Goal: Task Accomplishment & Management: Manage account settings

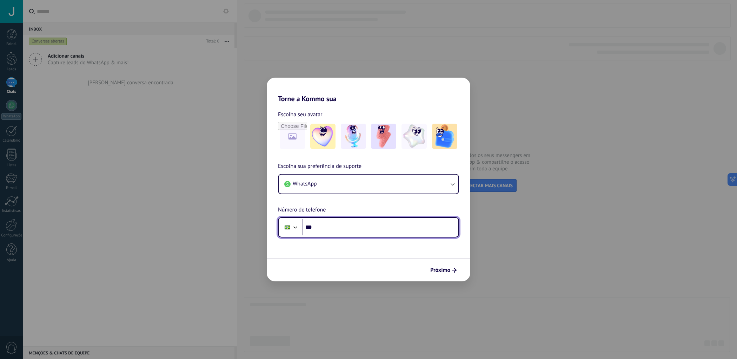
click at [352, 224] on input "***" at bounding box center [380, 227] width 157 height 16
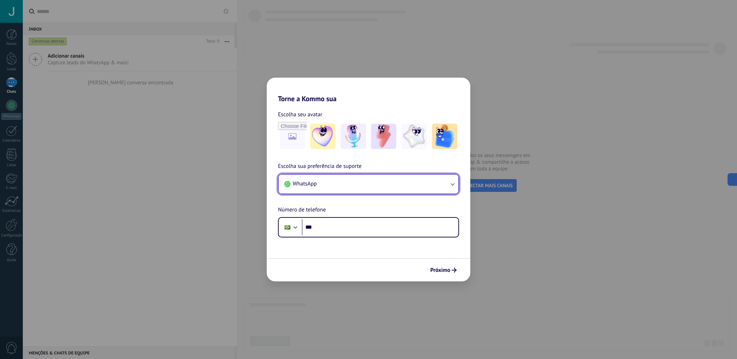
click at [316, 185] on span "WhatsApp" at bounding box center [305, 183] width 24 height 7
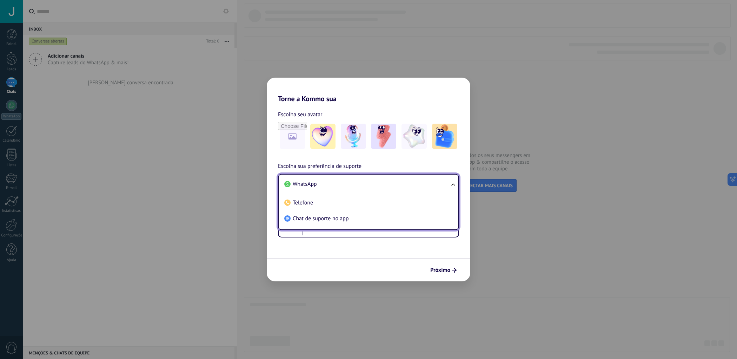
click at [316, 185] on span "WhatsApp" at bounding box center [305, 183] width 24 height 7
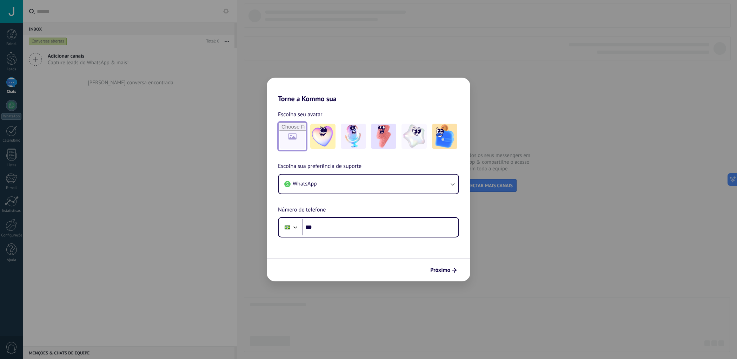
click at [299, 133] on input "file" at bounding box center [292, 136] width 27 height 27
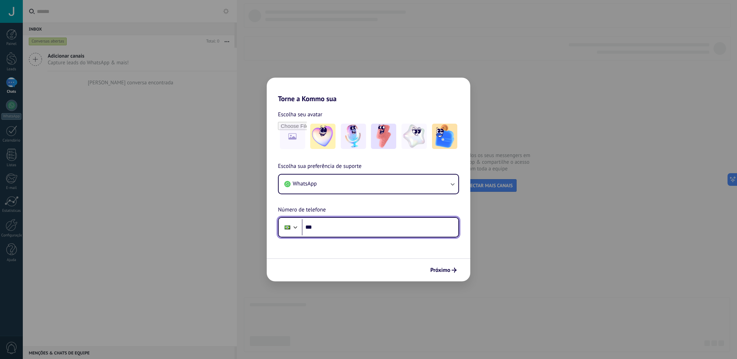
click at [325, 226] on input "***" at bounding box center [380, 227] width 157 height 16
type input "**********"
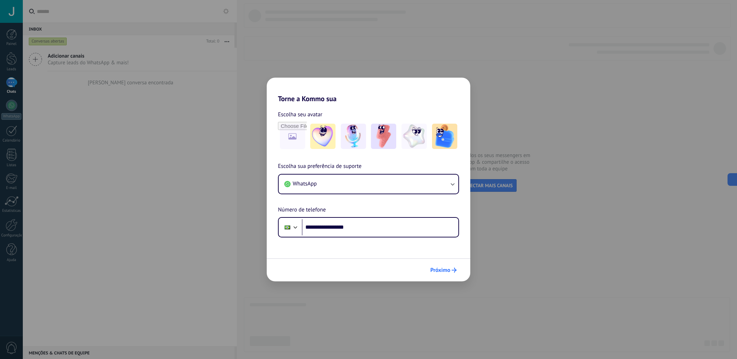
click at [439, 273] on span "Próximo" at bounding box center [441, 270] width 20 height 5
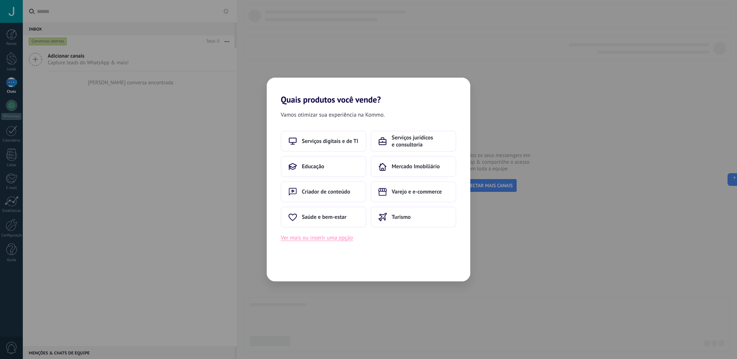
click at [331, 242] on button "Ver mais ou inserir uma opção" at bounding box center [317, 237] width 72 height 9
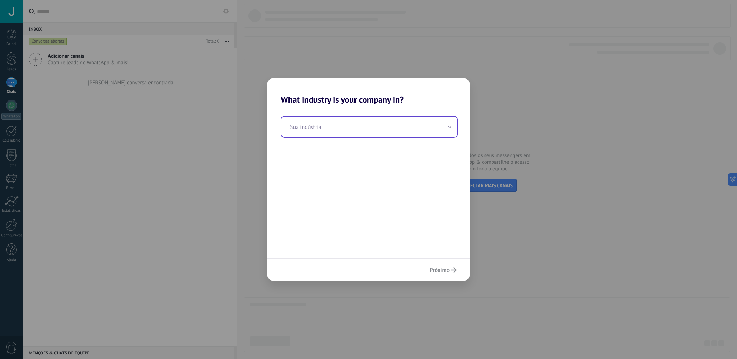
click at [313, 127] on input "text" at bounding box center [370, 127] width 176 height 20
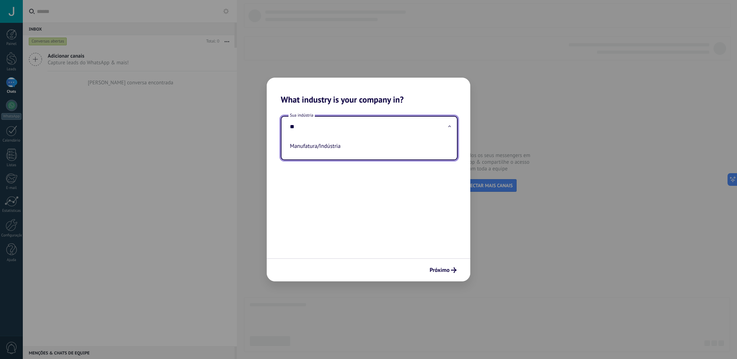
type input "*"
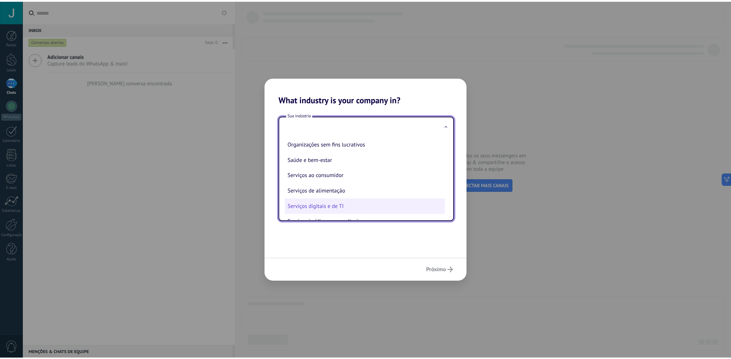
scroll to position [110, 0]
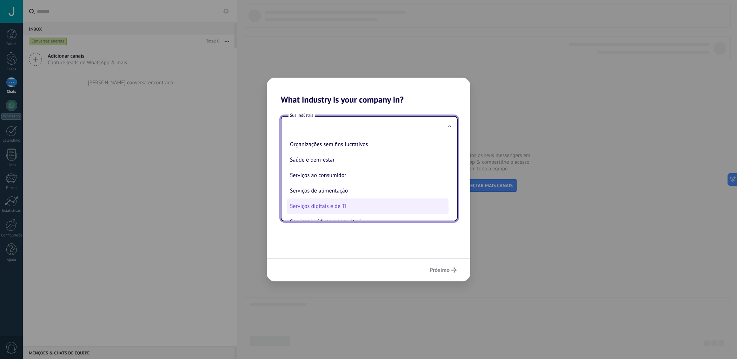
click at [344, 211] on li "Serviços digitais e de TI" at bounding box center [368, 205] width 162 height 15
type input "**********"
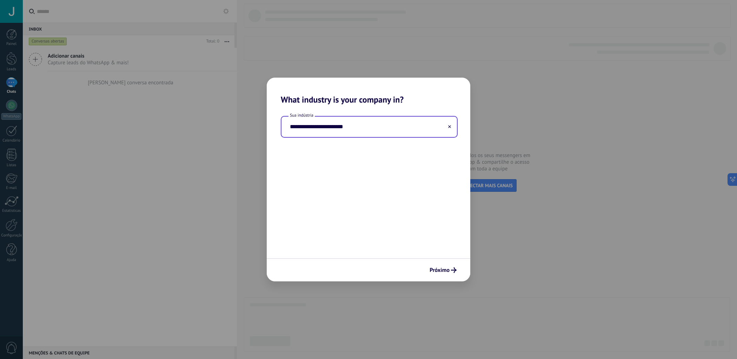
click at [439, 261] on div "Próximo" at bounding box center [369, 269] width 204 height 23
click at [440, 270] on span "Próximo" at bounding box center [440, 270] width 20 height 5
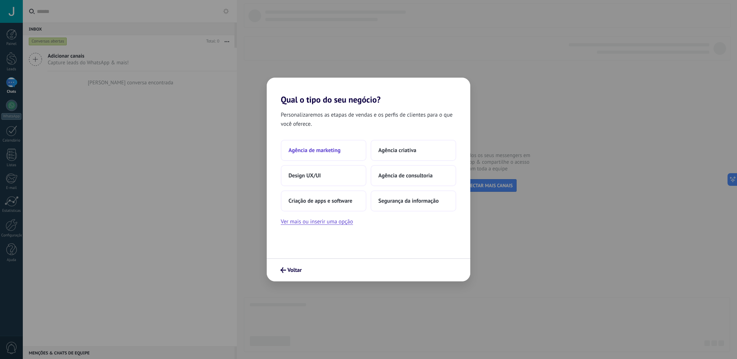
click at [321, 152] on span "Agência de marketing" at bounding box center [315, 150] width 52 height 7
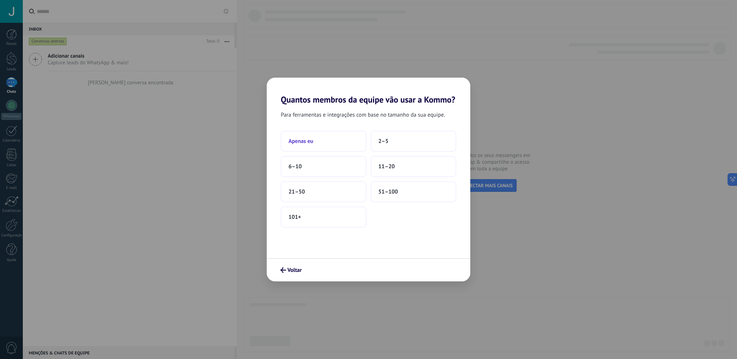
click at [333, 139] on button "Apenas eu" at bounding box center [324, 141] width 86 height 21
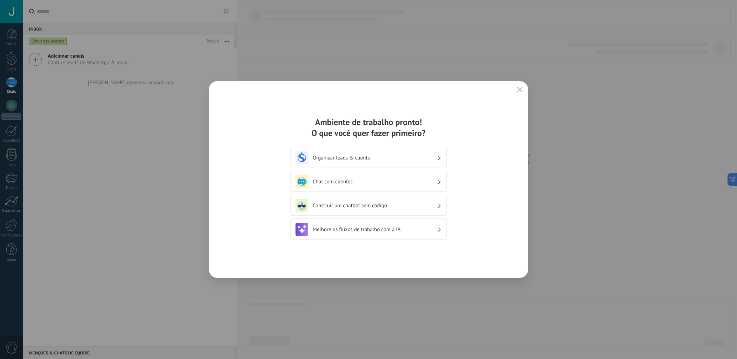
click at [400, 182] on h3 "Chat com clientes" at bounding box center [375, 181] width 125 height 7
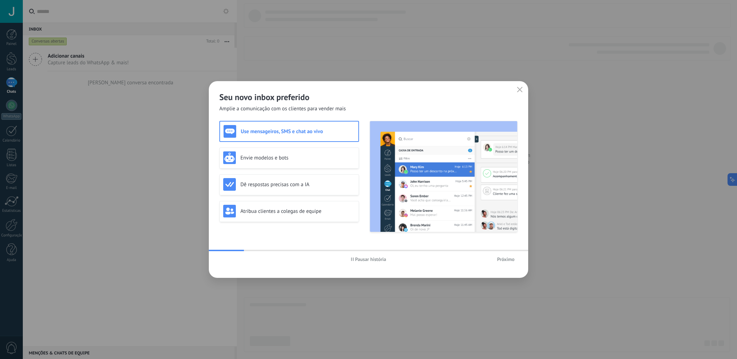
click at [516, 89] on button "button" at bounding box center [520, 90] width 9 height 10
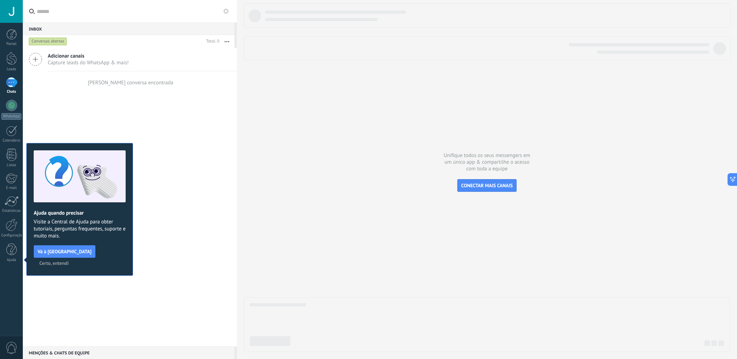
click at [228, 15] on input "text" at bounding box center [134, 11] width 195 height 22
click at [227, 12] on icon at bounding box center [226, 11] width 6 height 6
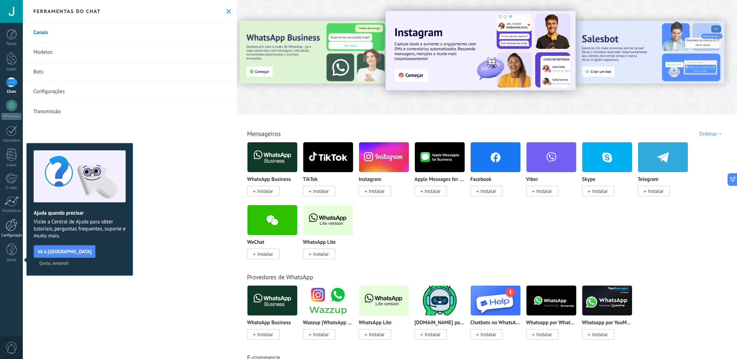
click at [5, 223] on link "Configurações" at bounding box center [11, 228] width 23 height 19
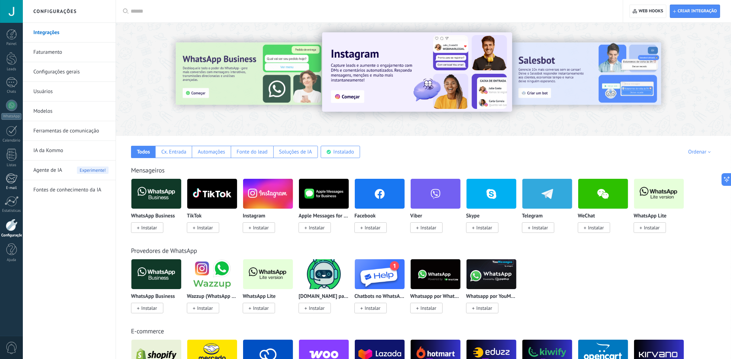
scroll to position [2, 0]
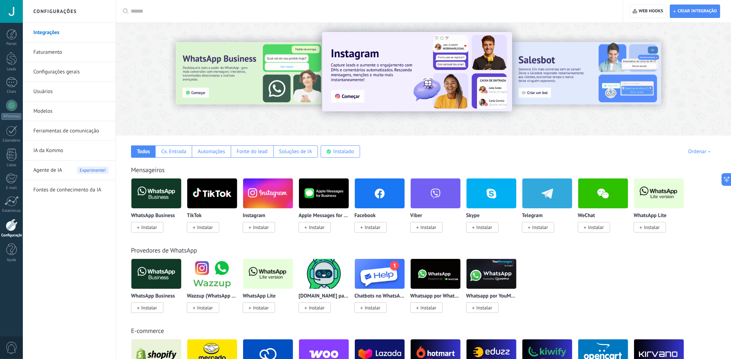
click at [53, 287] on div "Integrações Faturamento Configurações gerais Usuários Modelos Ferramentas de co…" at bounding box center [69, 191] width 93 height 336
click at [70, 70] on link "Configurações gerais" at bounding box center [70, 72] width 75 height 20
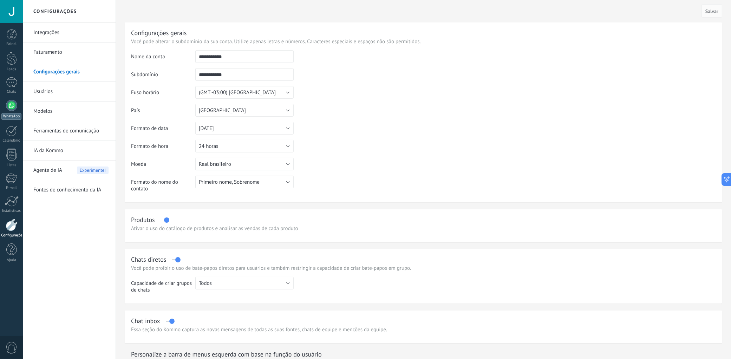
click at [14, 113] on div "WhatsApp" at bounding box center [11, 116] width 20 height 7
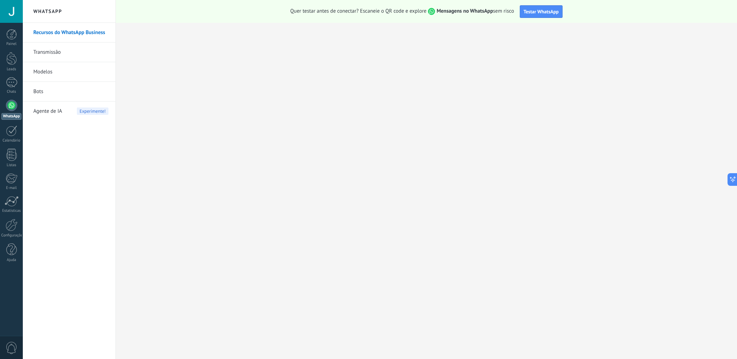
click at [11, 238] on div "Painel Leads Chats WhatsApp Clientes" at bounding box center [11, 149] width 23 height 240
click at [11, 235] on div "Configurações" at bounding box center [11, 235] width 20 height 5
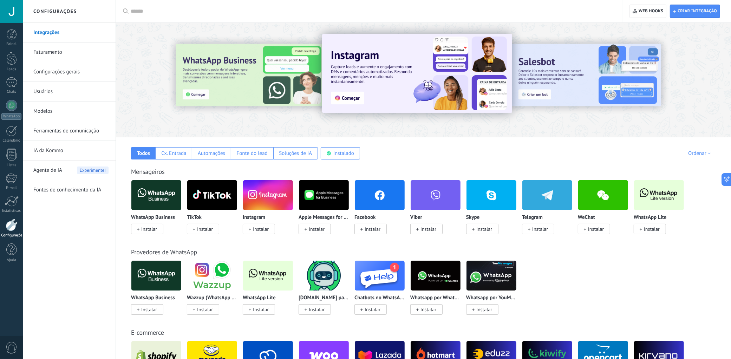
click at [61, 73] on link "Configurações gerais" at bounding box center [70, 72] width 75 height 20
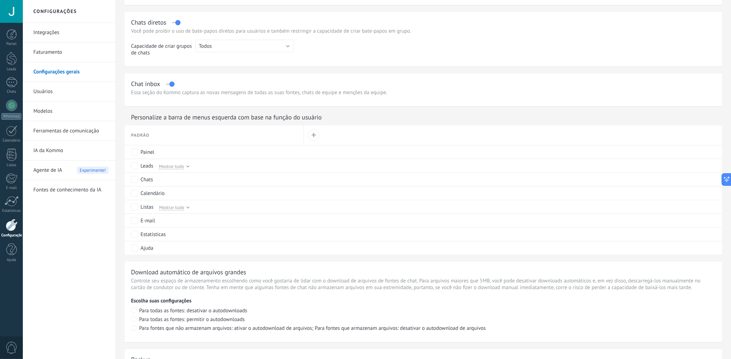
scroll to position [236, 0]
click at [59, 117] on link "Modelos" at bounding box center [70, 111] width 75 height 20
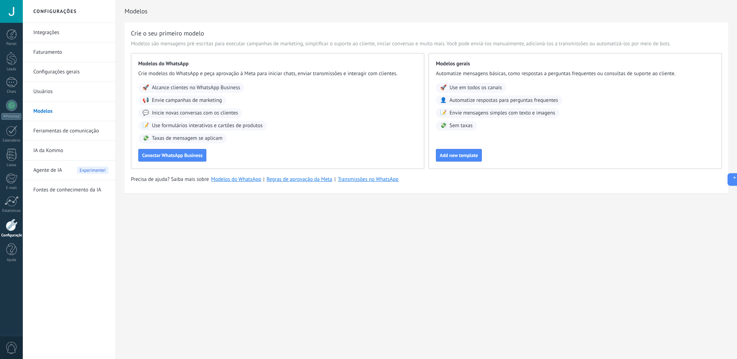
click at [8, 15] on div at bounding box center [11, 11] width 23 height 23
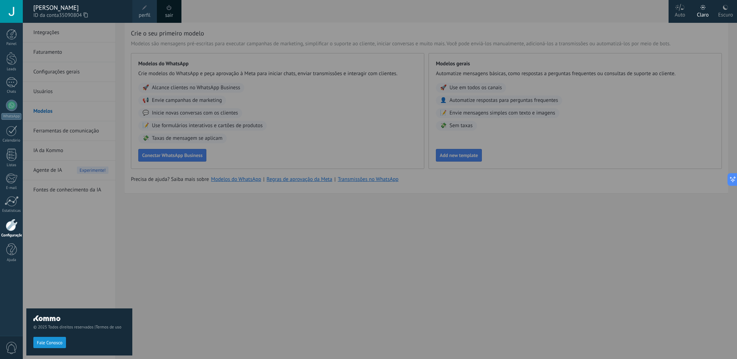
click at [729, 14] on div "Escuro" at bounding box center [725, 14] width 15 height 18
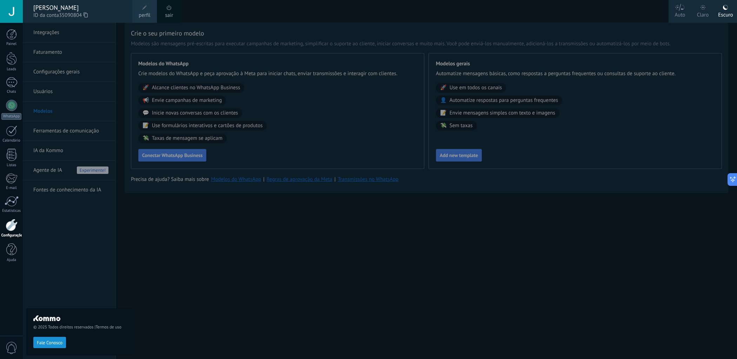
click at [147, 14] on span "perfil" at bounding box center [145, 16] width 12 height 8
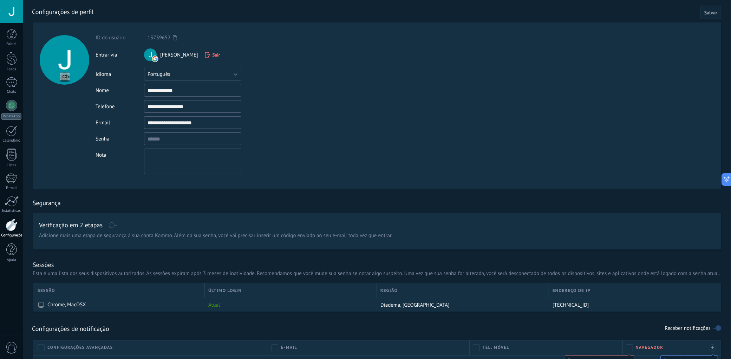
click at [183, 75] on button "Português" at bounding box center [192, 74] width 97 height 13
click at [183, 75] on span "Русский" at bounding box center [189, 74] width 99 height 7
click at [189, 77] on button "Русский" at bounding box center [192, 74] width 97 height 13
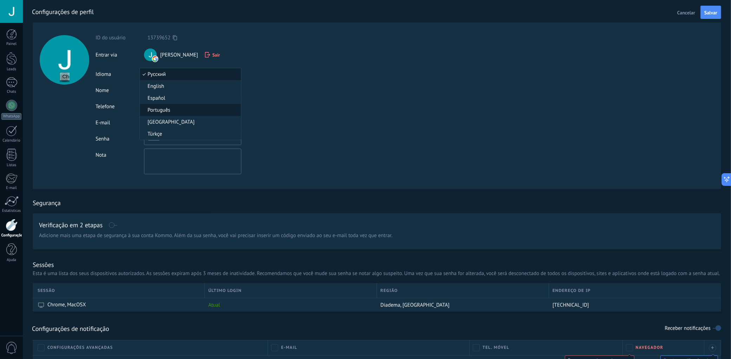
click at [179, 111] on span "Português" at bounding box center [189, 110] width 99 height 7
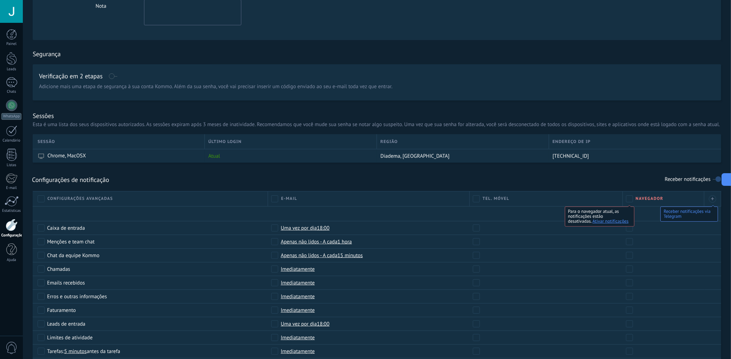
scroll to position [149, 0]
click at [8, 33] on div at bounding box center [11, 34] width 11 height 11
